Goal: Navigation & Orientation: Find specific page/section

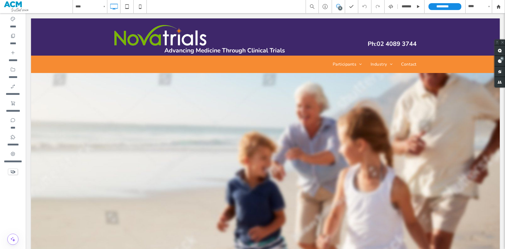
click at [214, 19] on div at bounding box center [252, 124] width 505 height 249
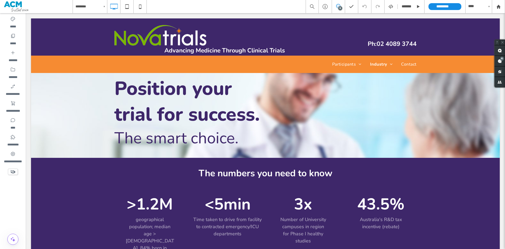
click at [238, 170] on div at bounding box center [252, 124] width 505 height 249
